Goal: Contribute content: Add original content to the website for others to see

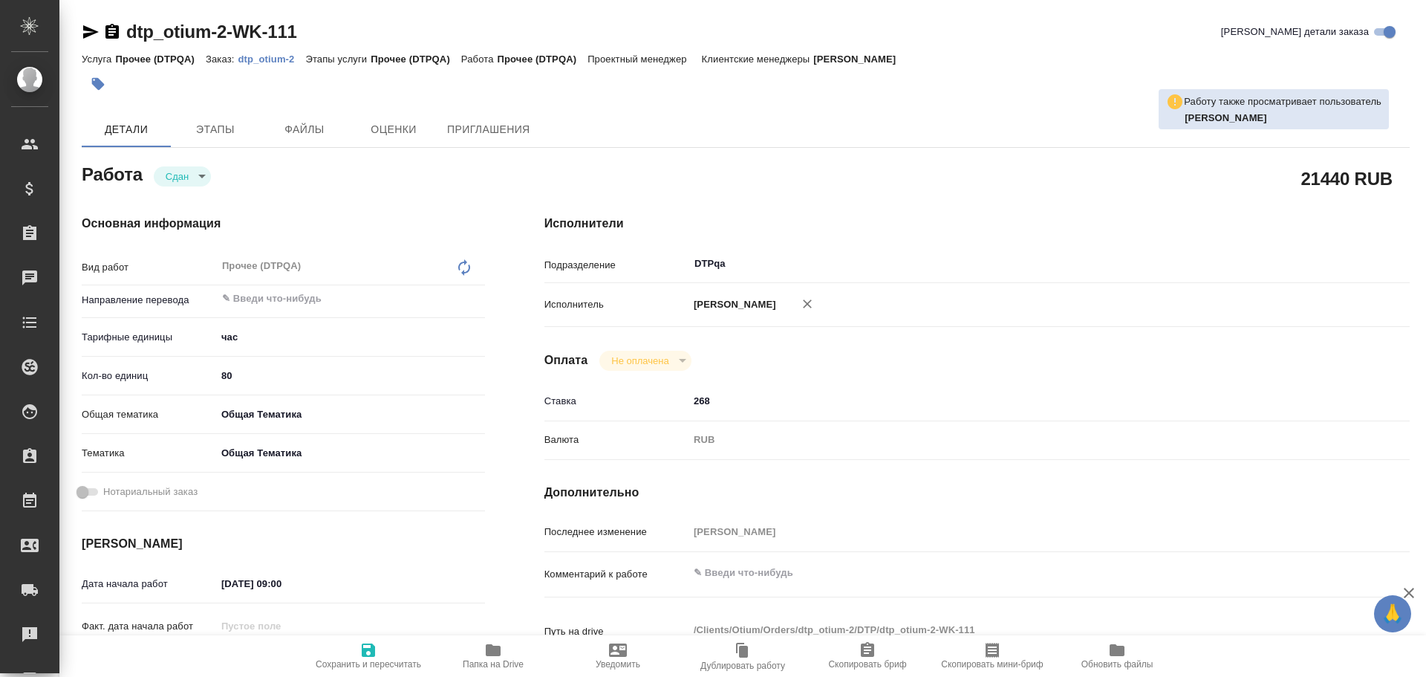
type textarea "x"
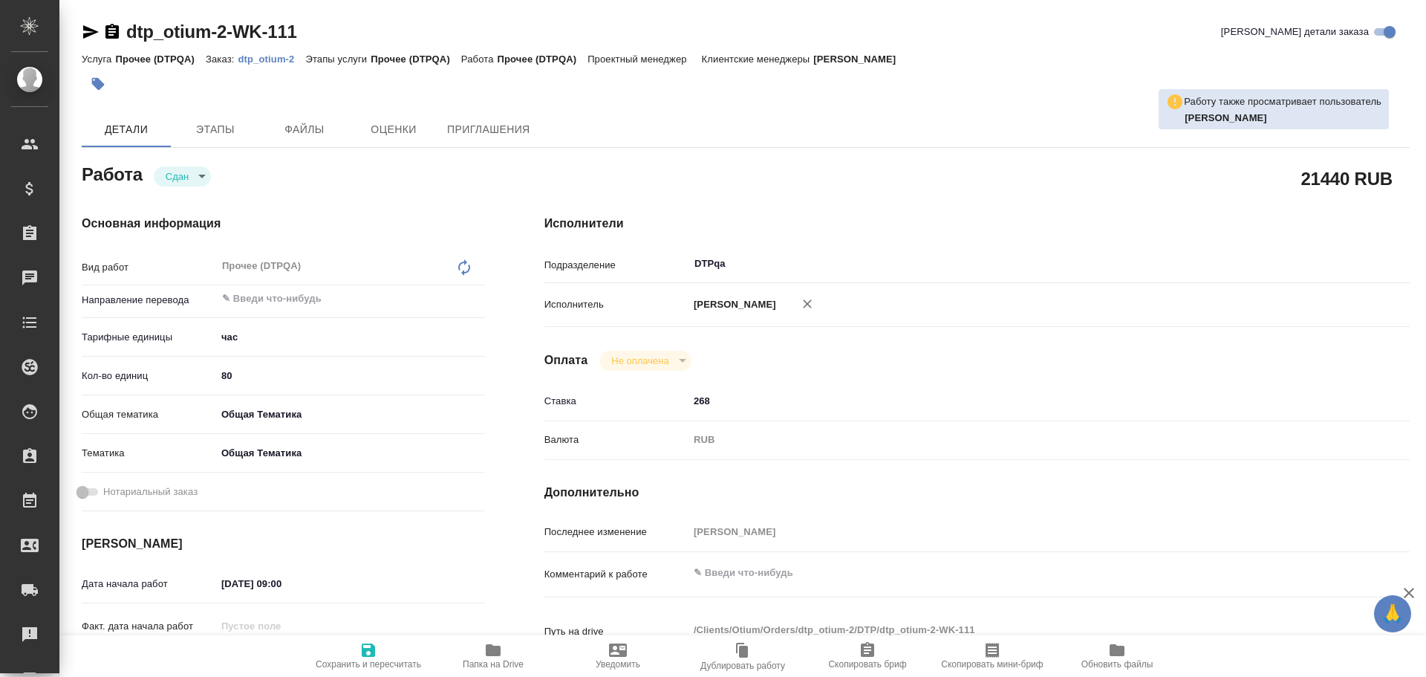
type textarea "x"
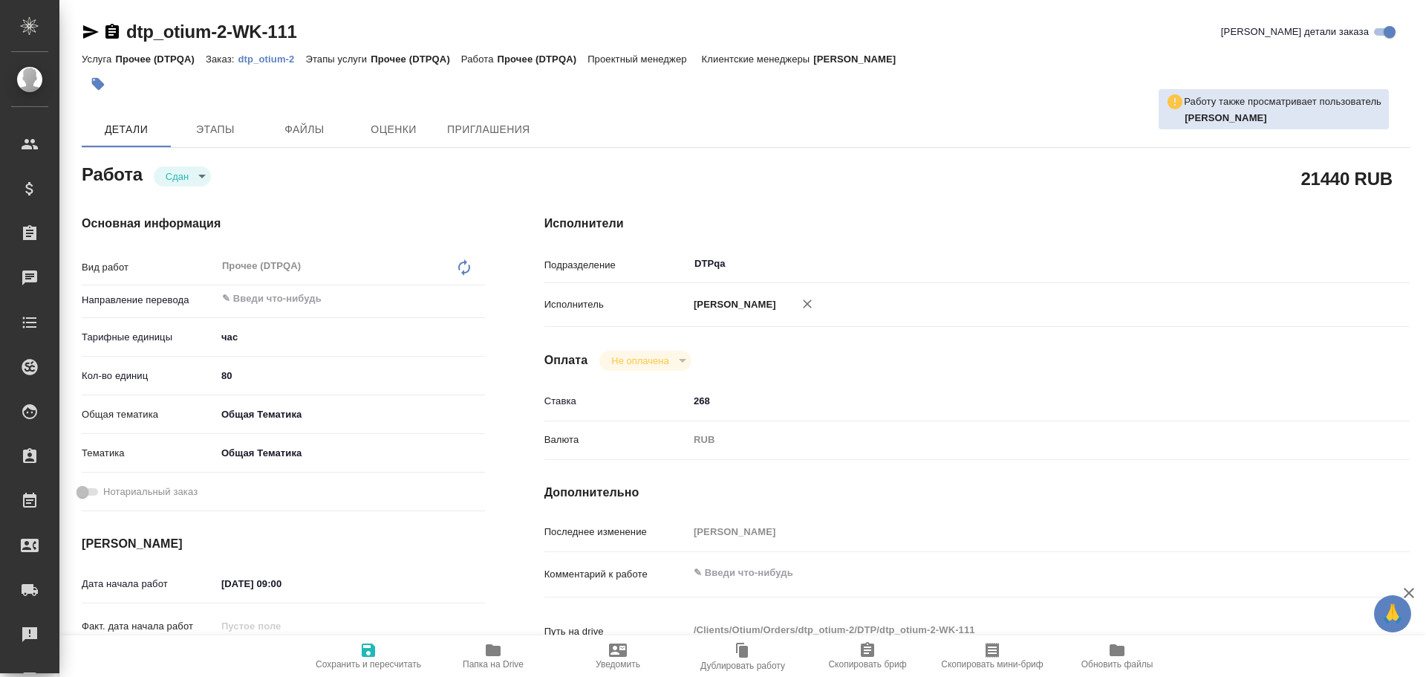
type textarea "x"
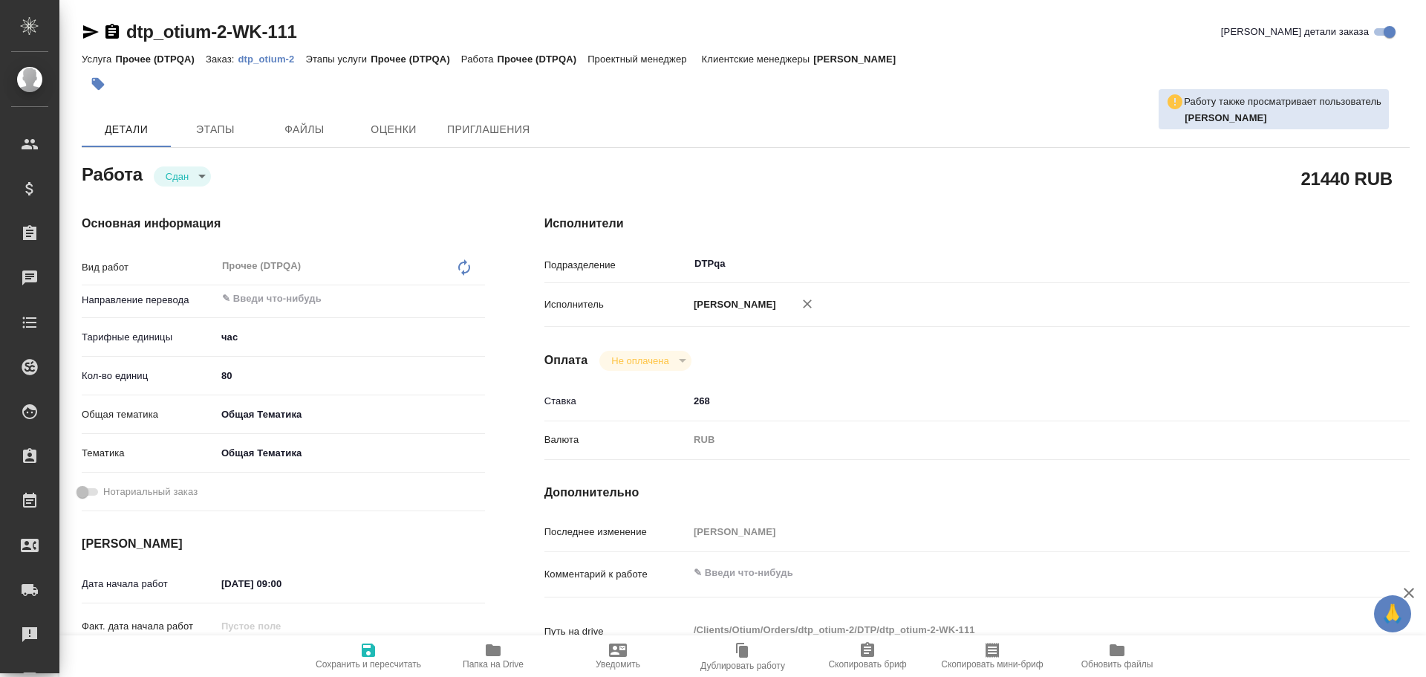
type textarea "x"
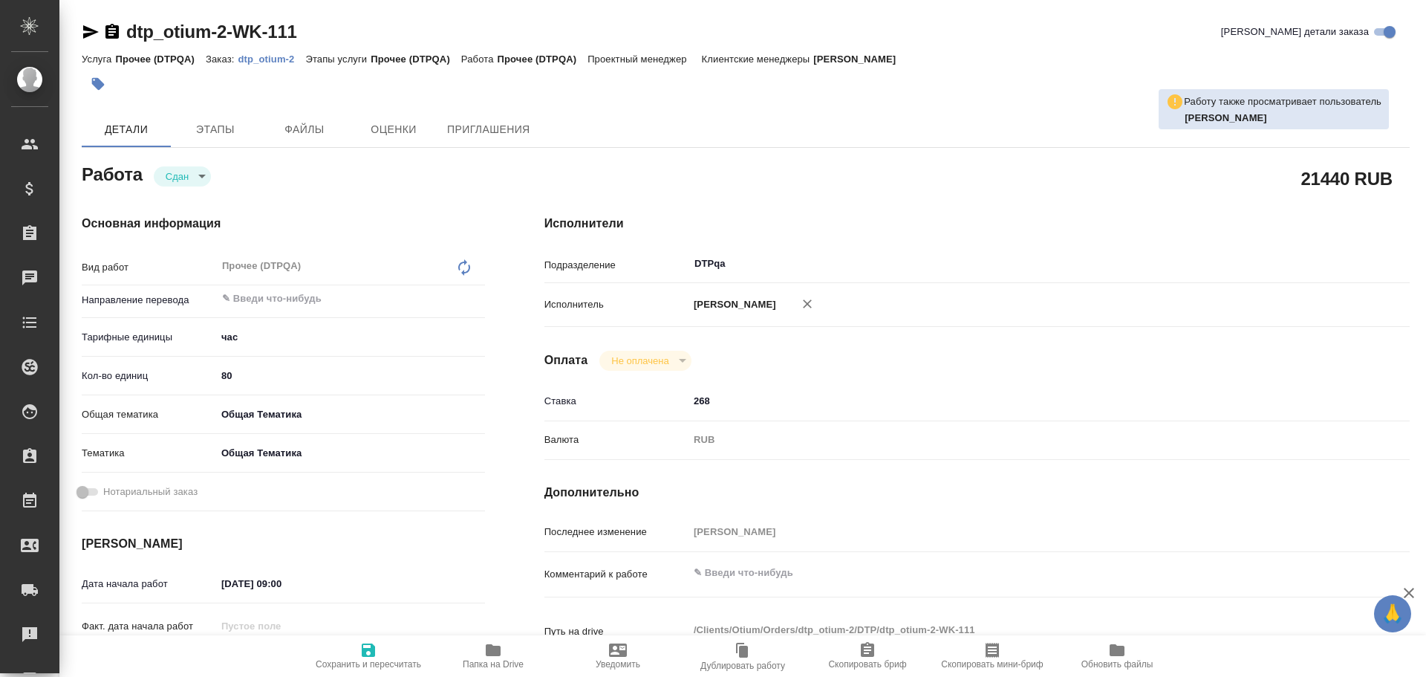
type textarea "x"
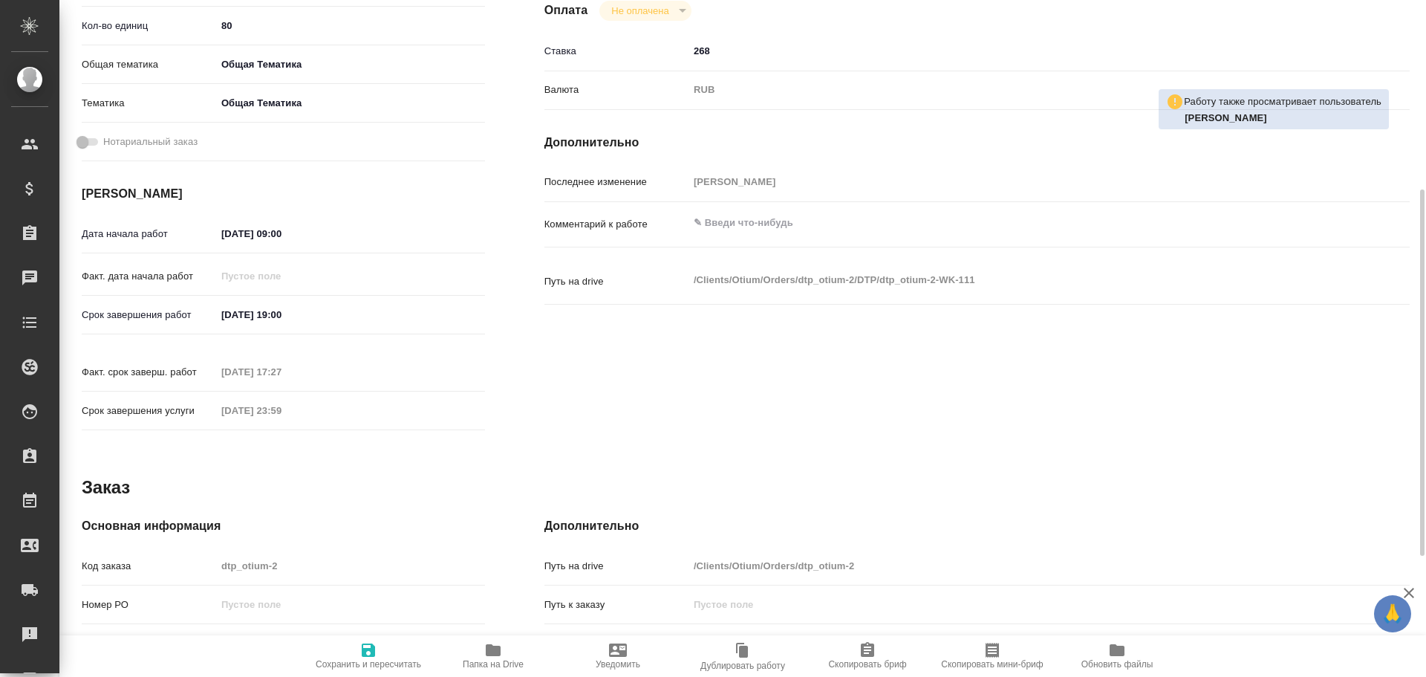
scroll to position [276, 0]
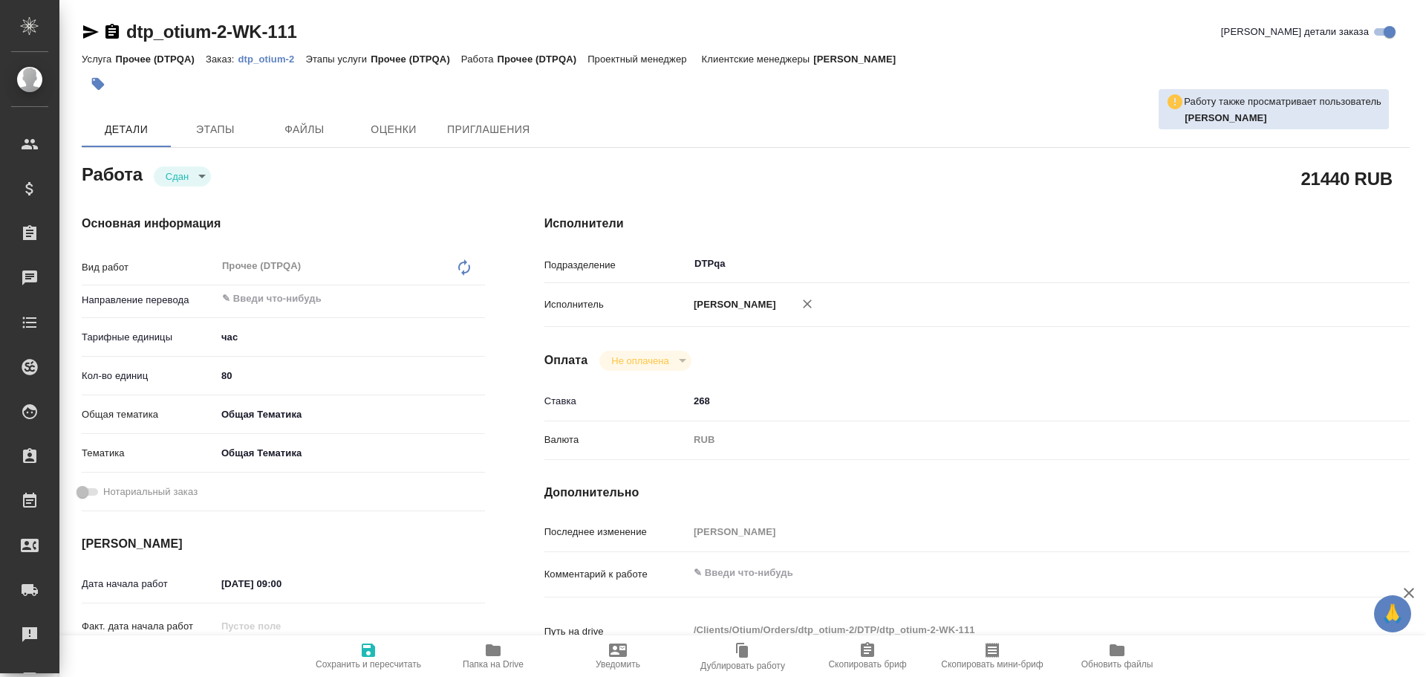
type textarea "x"
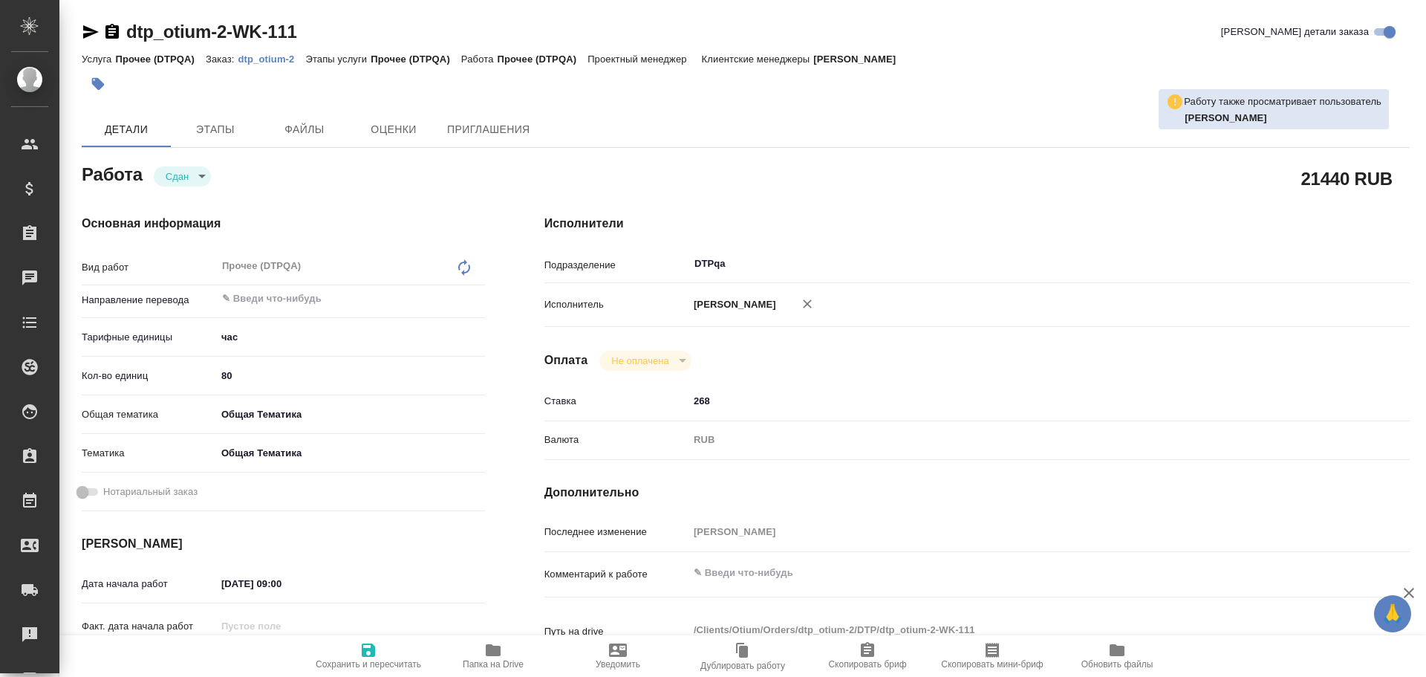
type textarea "x"
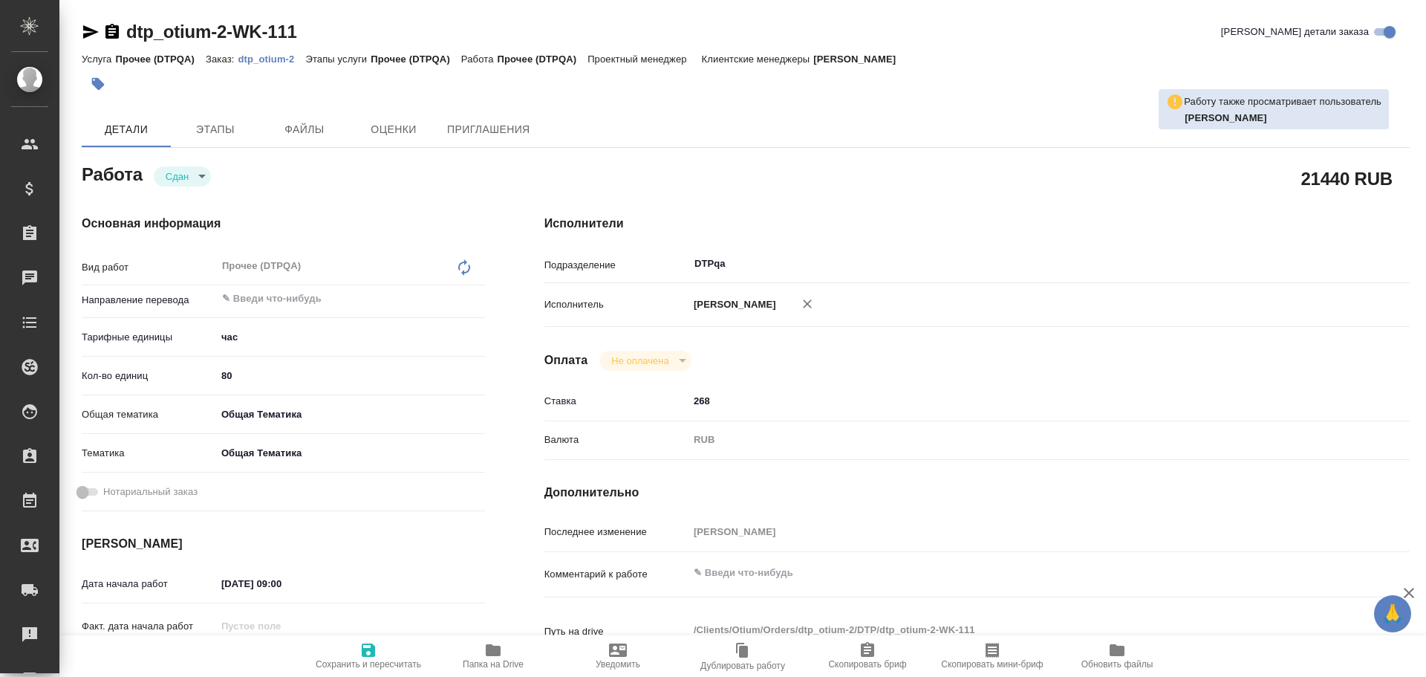
type textarea "x"
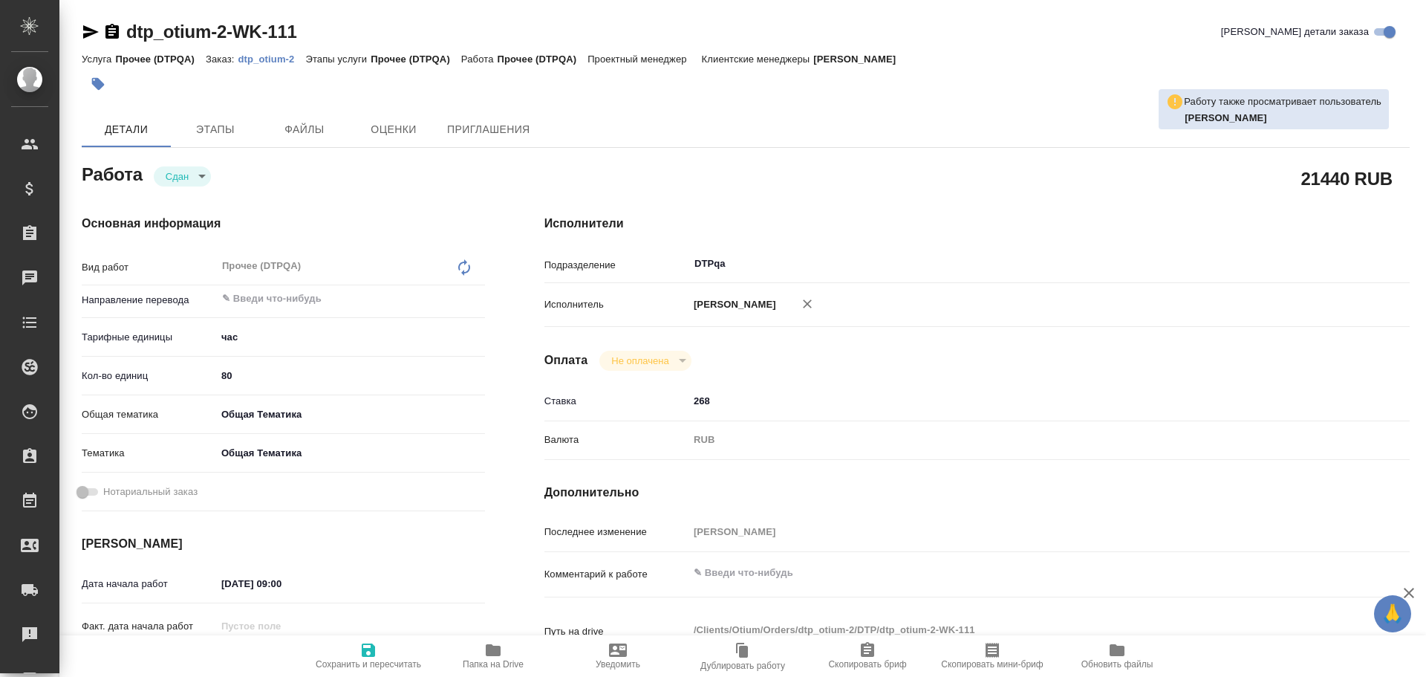
type textarea "x"
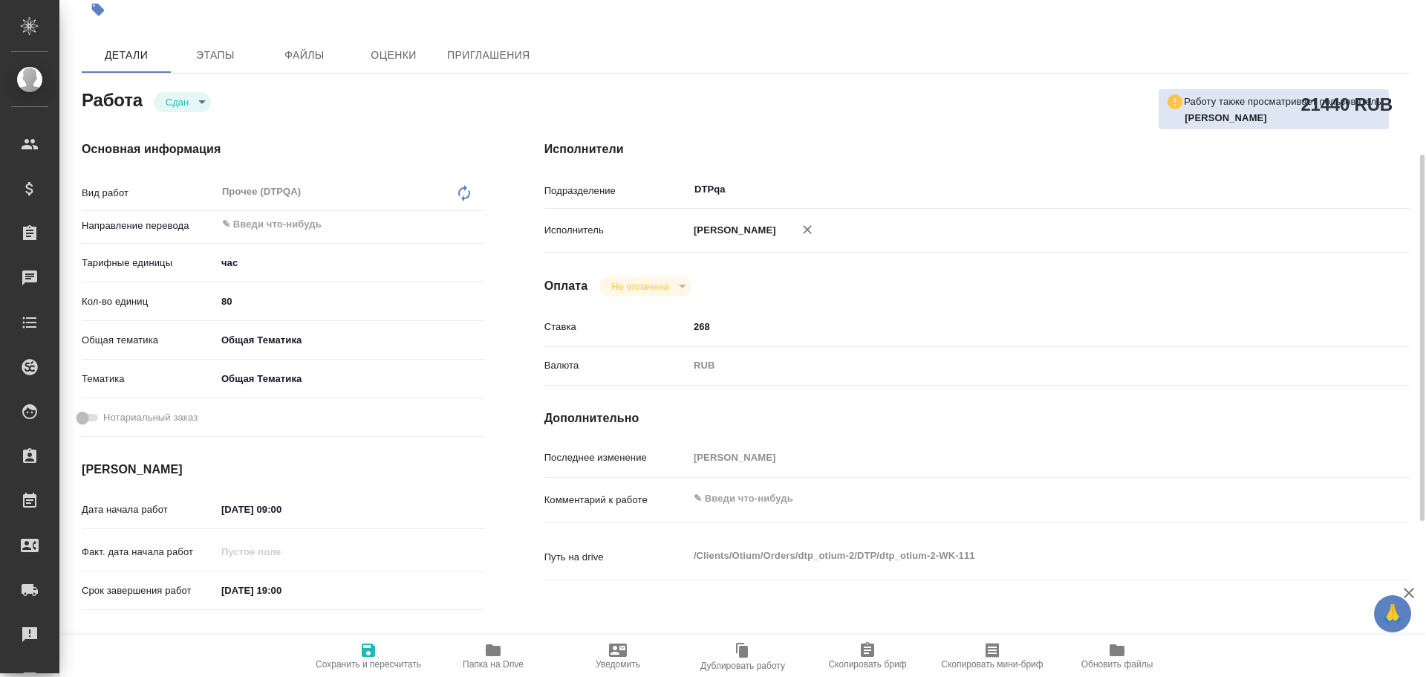
scroll to position [149, 0]
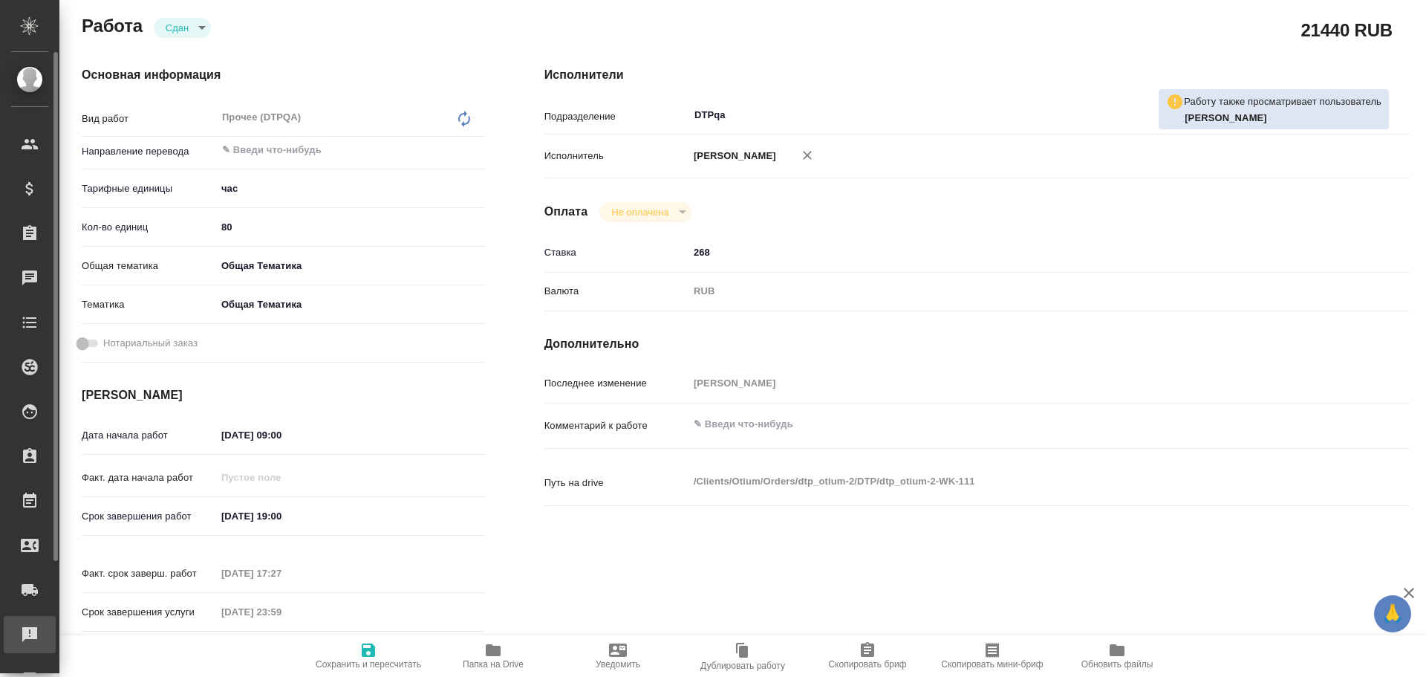
type textarea "x"
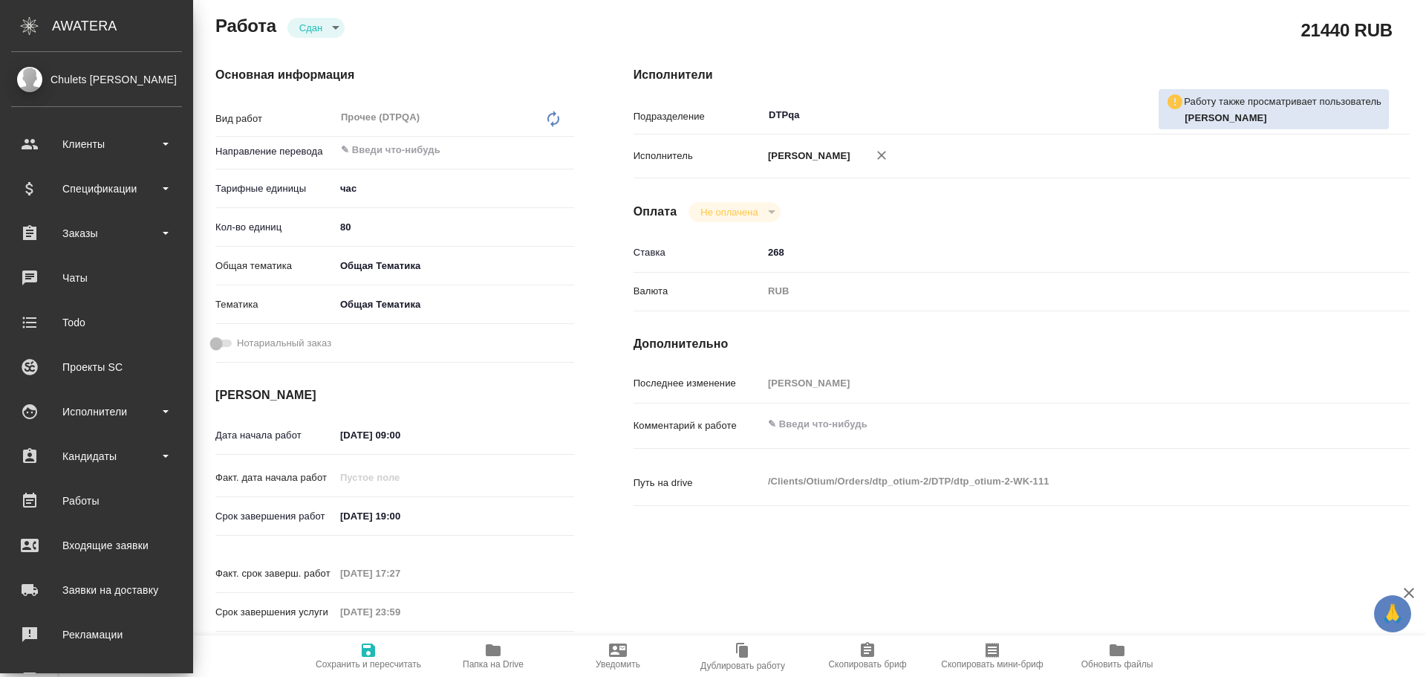
type textarea "x"
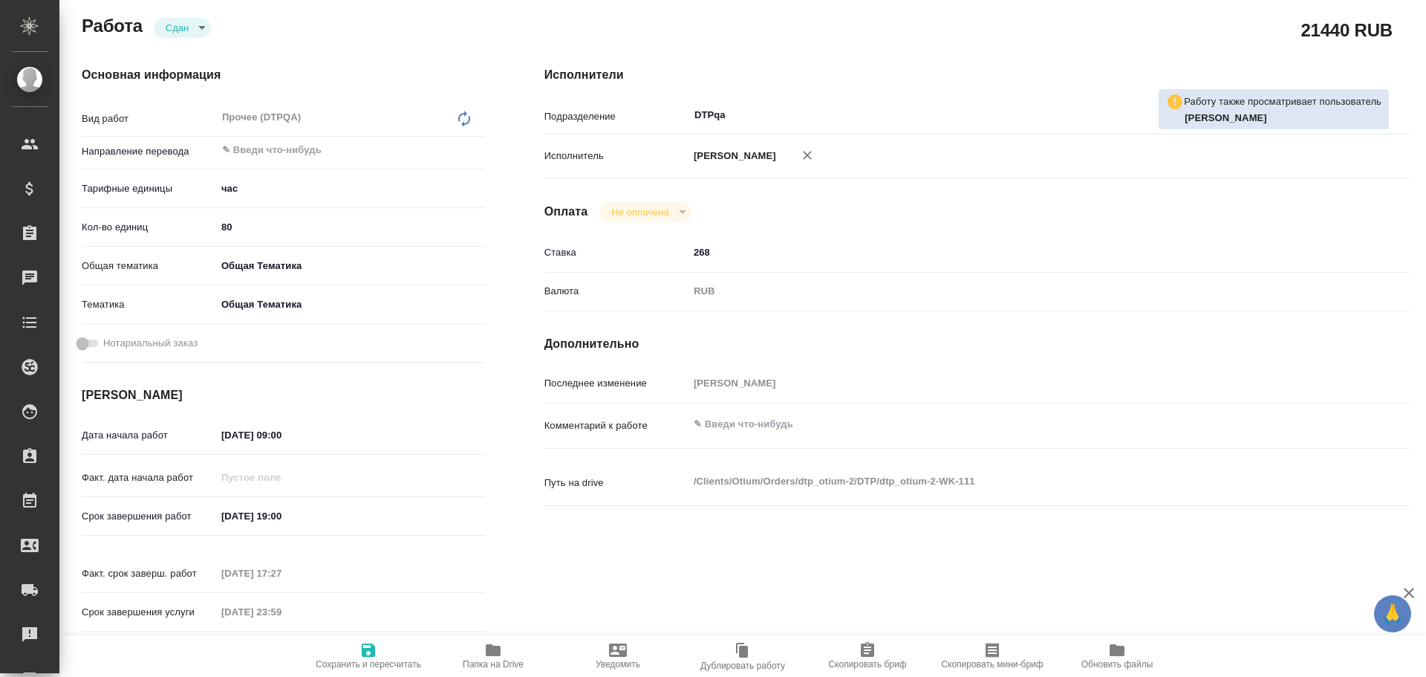
scroll to position [0, 0]
